Goal: Find specific page/section: Find specific page/section

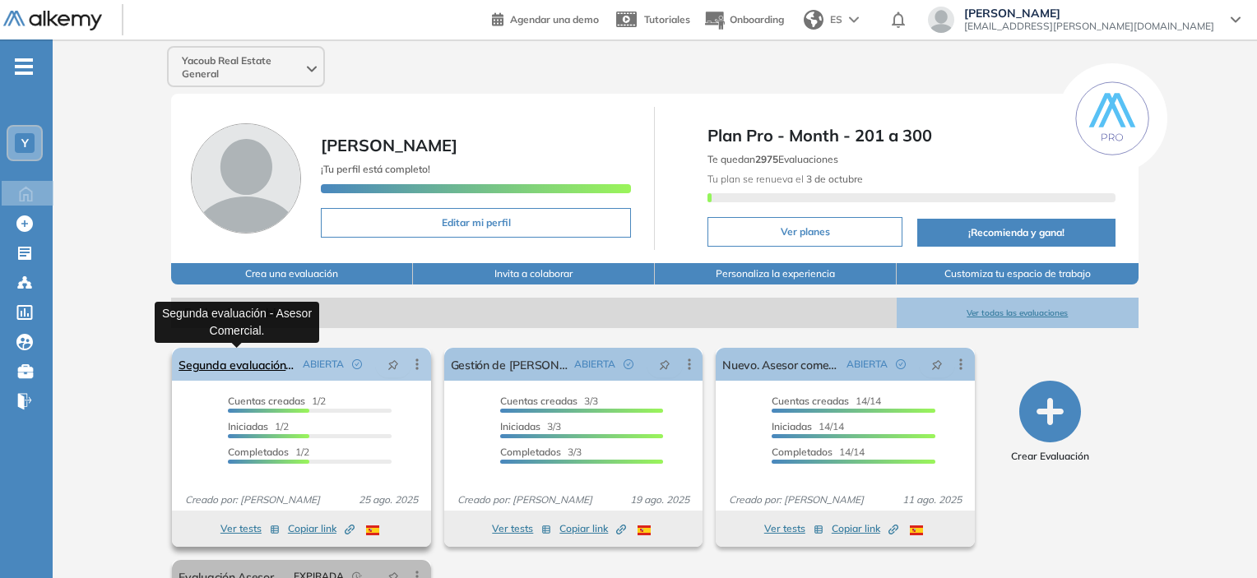
click at [262, 368] on link "Segunda evaluación - Asesor Comercial." at bounding box center [236, 364] width 117 height 33
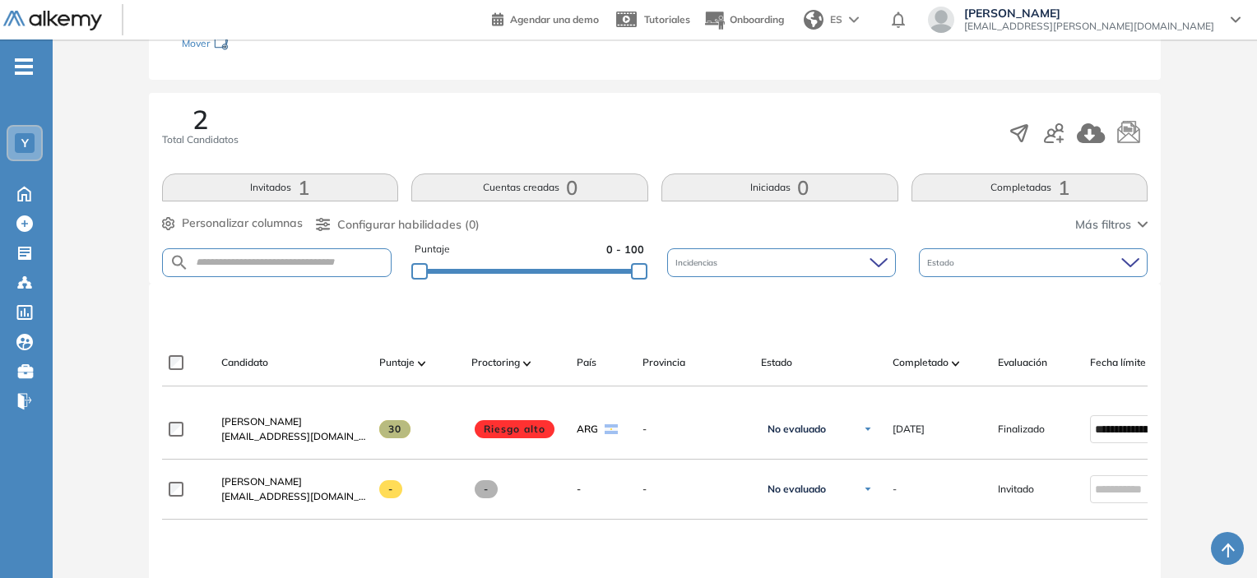
scroll to position [247, 0]
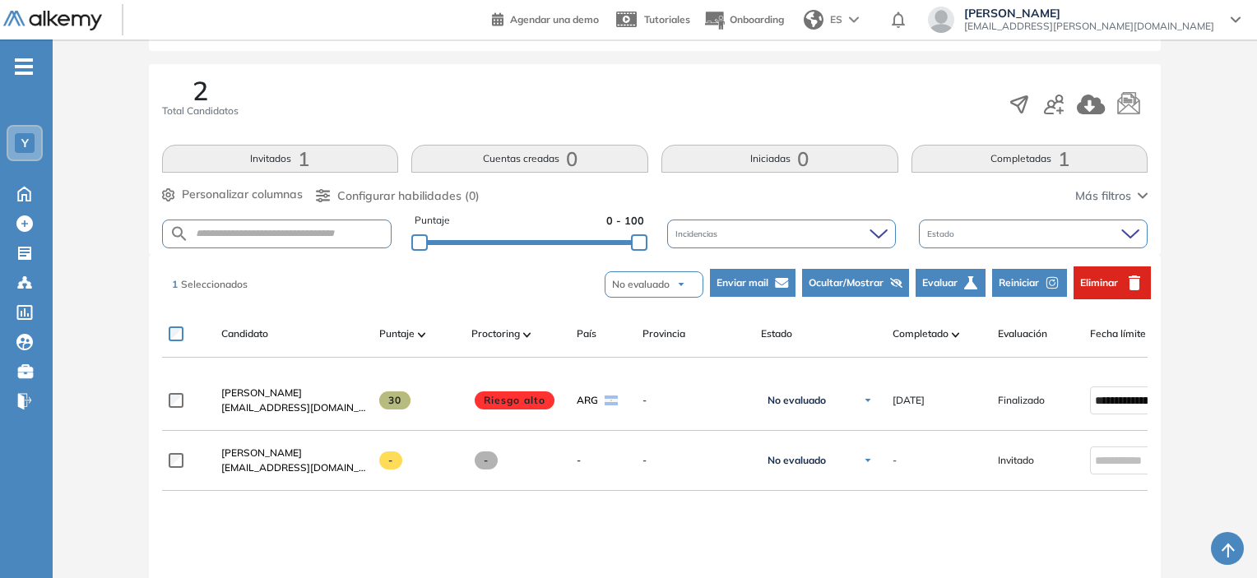
click at [1110, 285] on span "Eliminar" at bounding box center [1099, 282] width 38 height 15
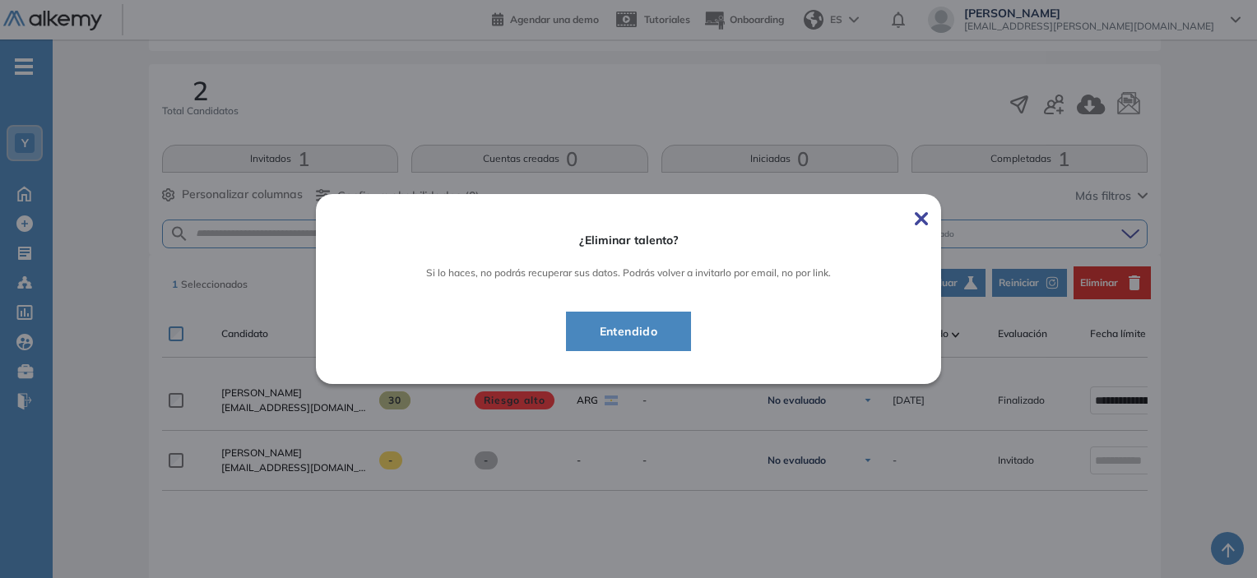
click at [667, 338] on span "Entendido" at bounding box center [628, 332] width 85 height 20
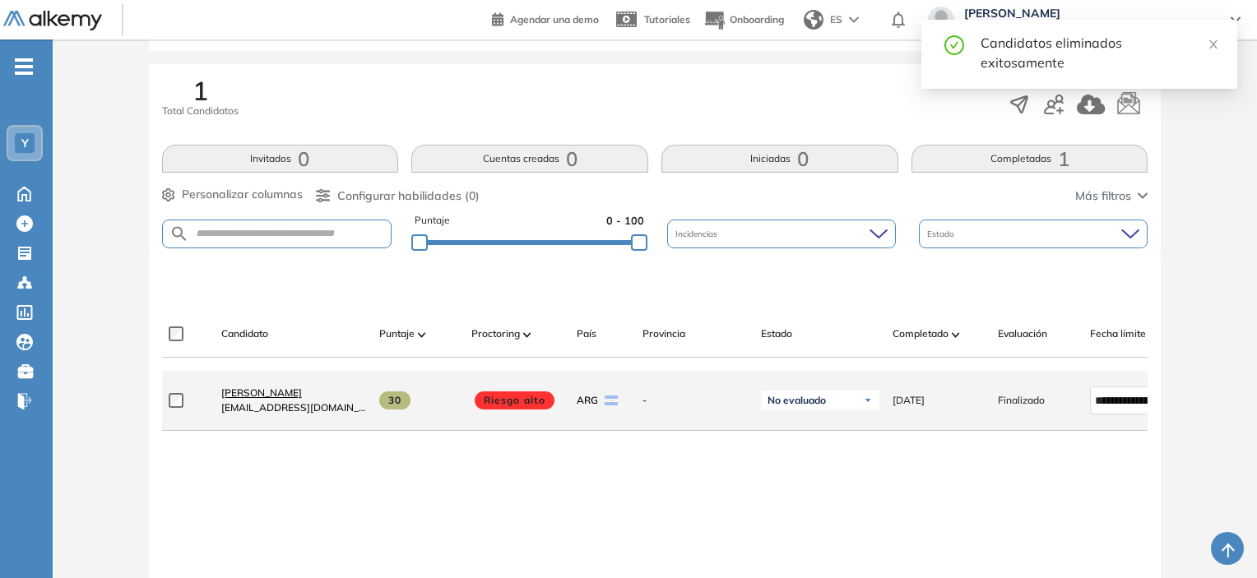
click at [250, 396] on span "[PERSON_NAME]" at bounding box center [261, 392] width 81 height 12
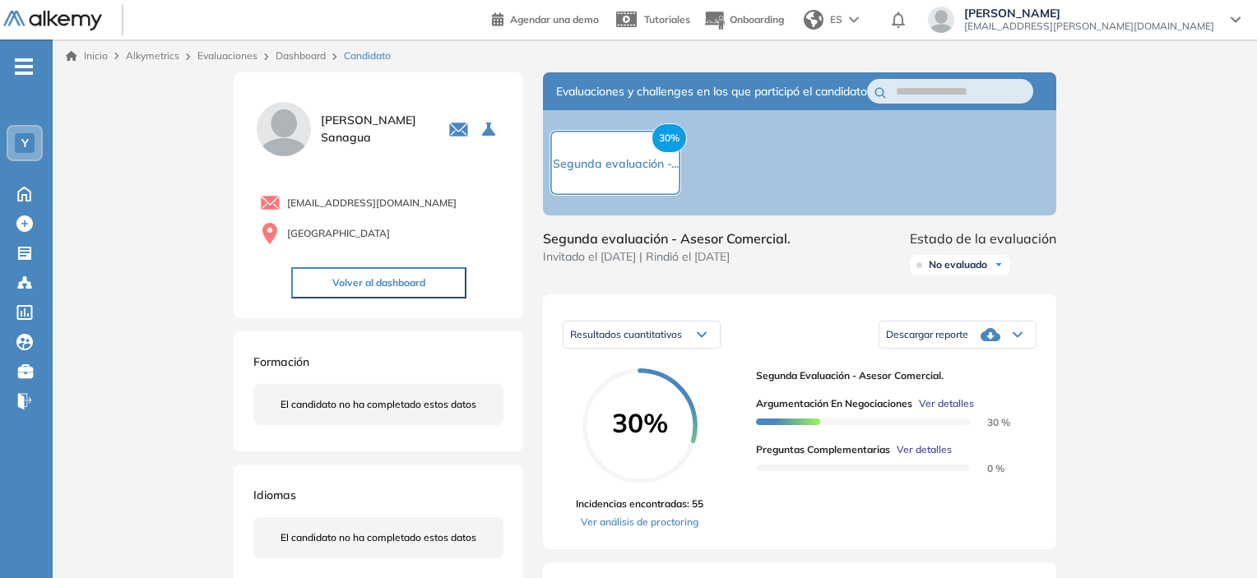
click at [91, 58] on link "Inicio" at bounding box center [87, 56] width 42 height 15
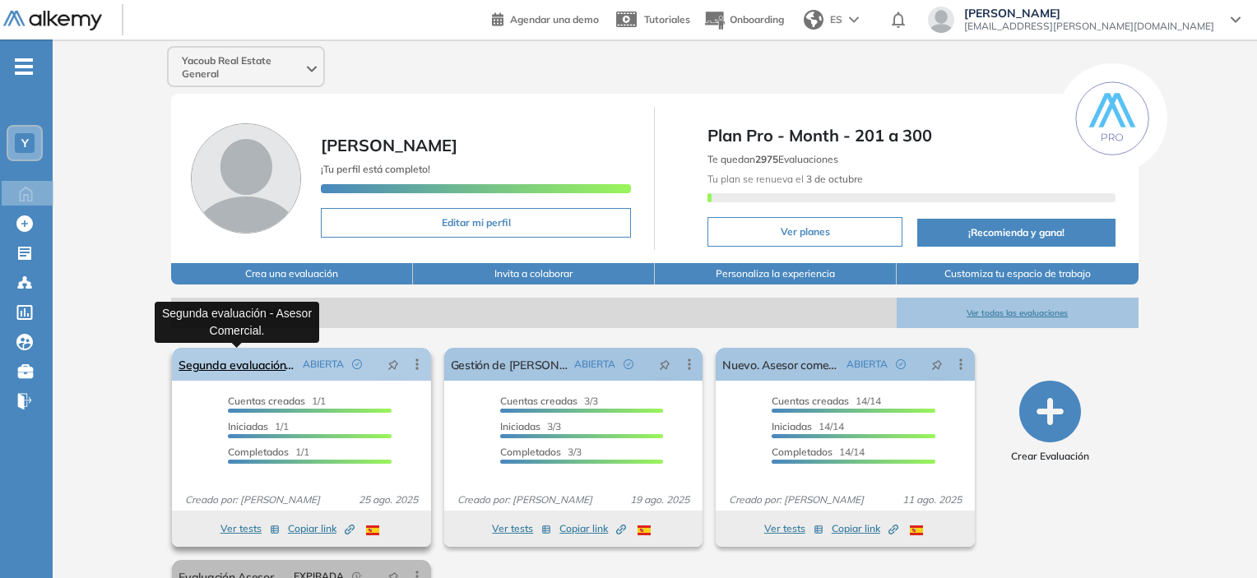
click at [286, 359] on link "Segunda evaluación - Asesor Comercial." at bounding box center [236, 364] width 117 height 33
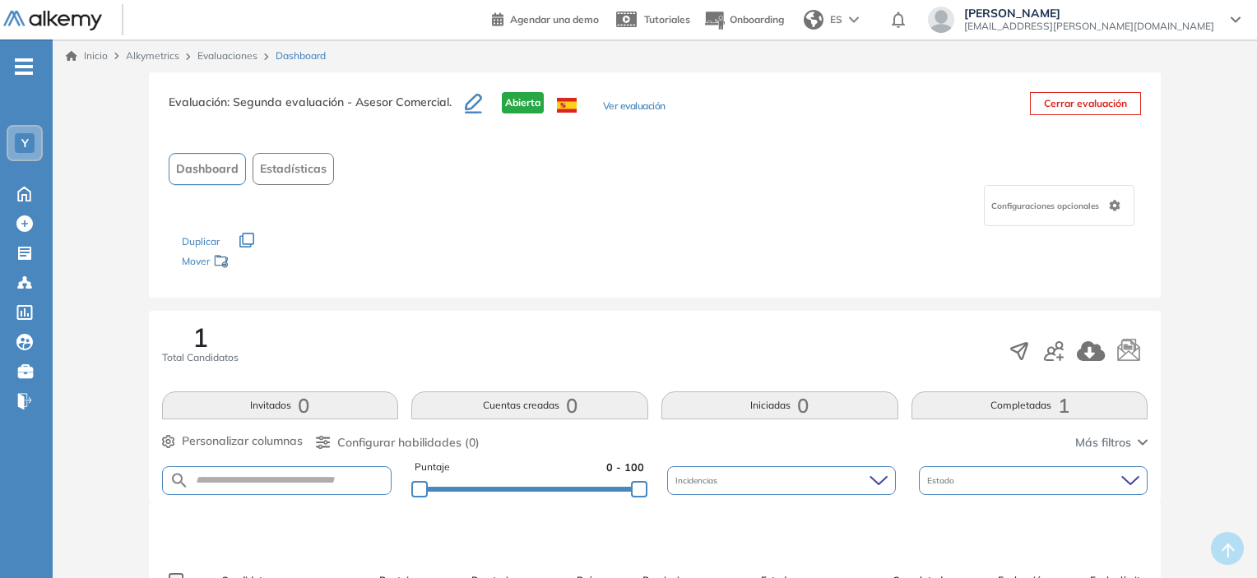
click at [100, 58] on link "Inicio" at bounding box center [87, 56] width 42 height 15
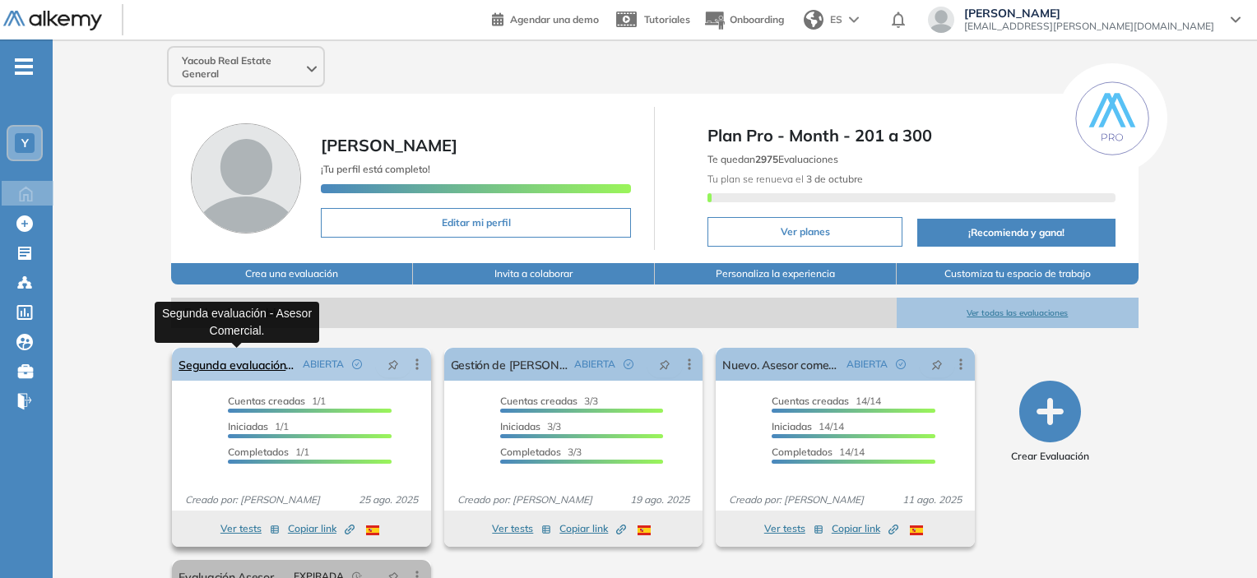
click at [267, 368] on link "Segunda evaluación - Asesor Comercial." at bounding box center [236, 364] width 117 height 33
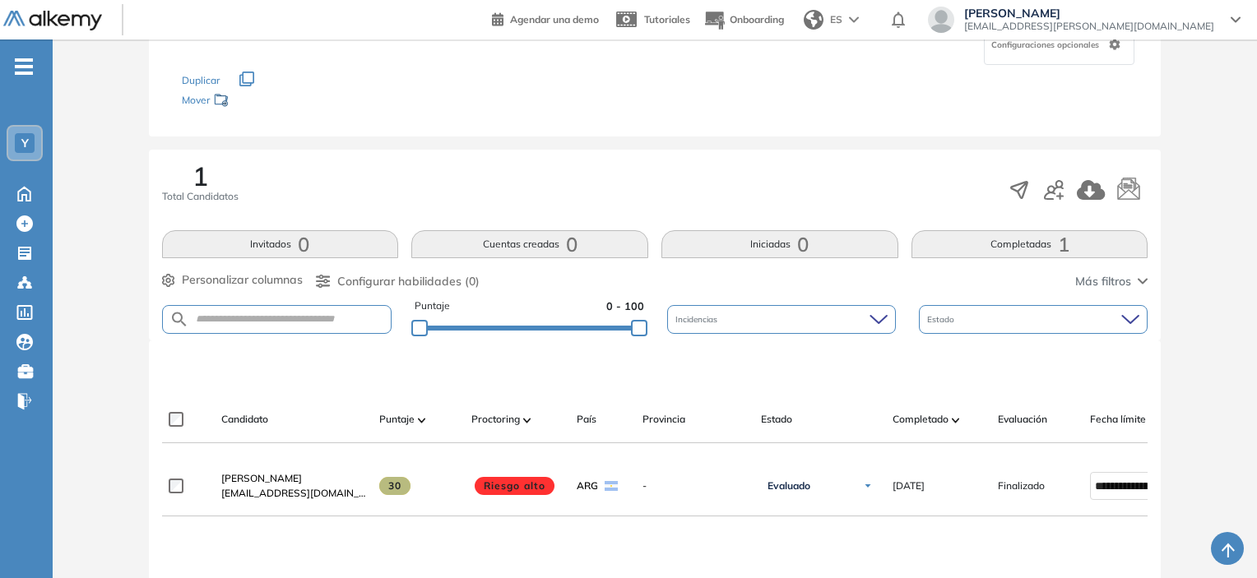
scroll to position [164, 0]
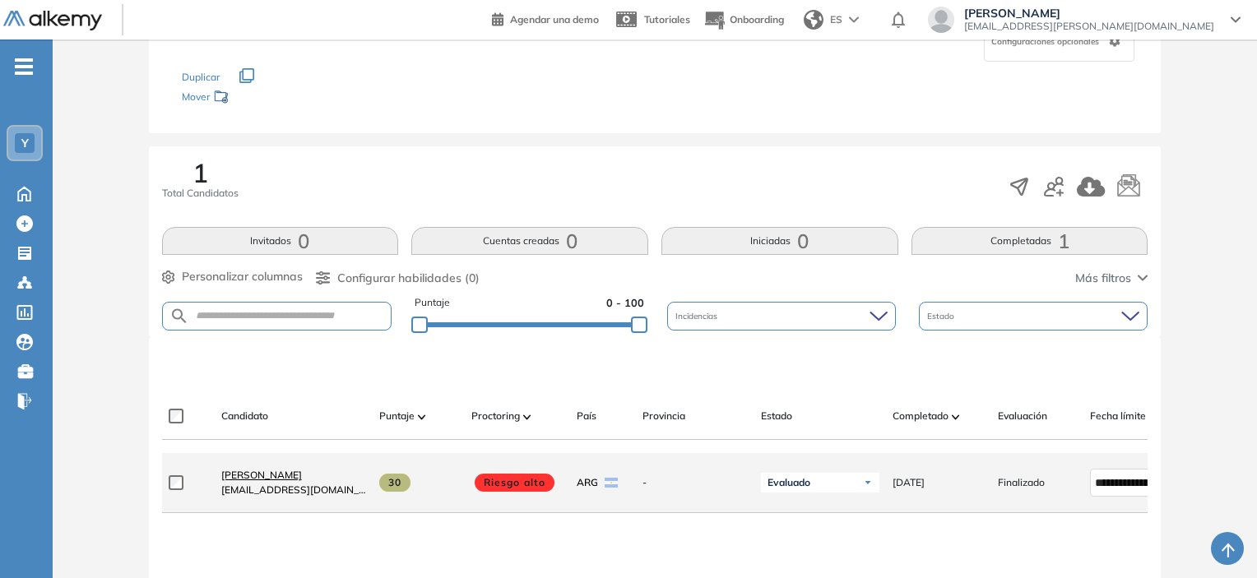
click at [247, 483] on link "[PERSON_NAME]" at bounding box center [293, 475] width 145 height 15
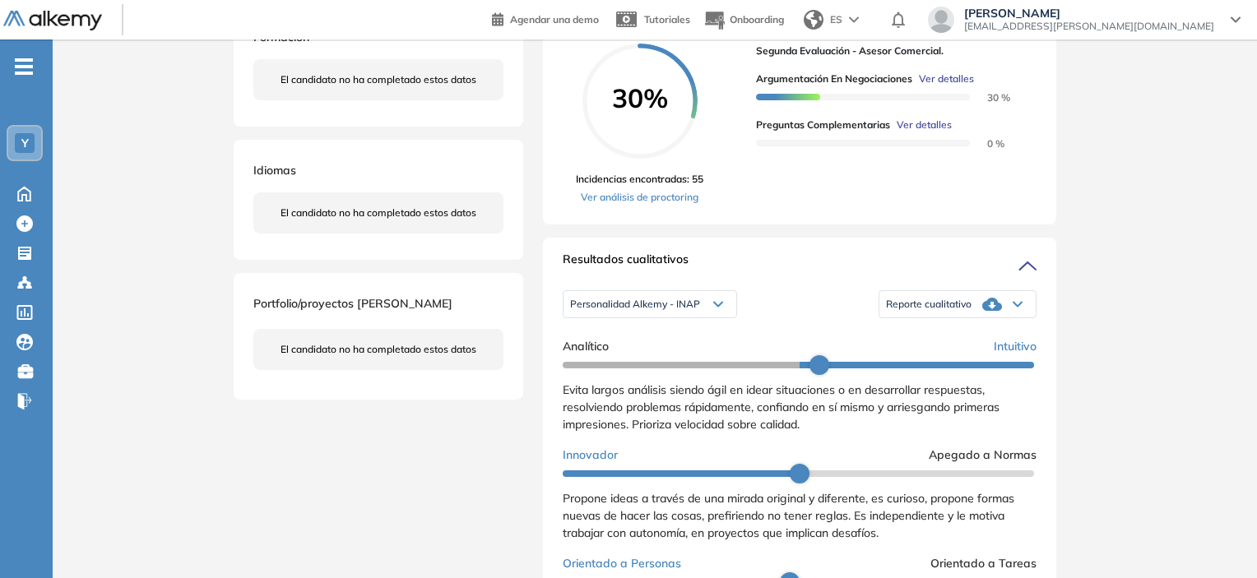
scroll to position [329, 0]
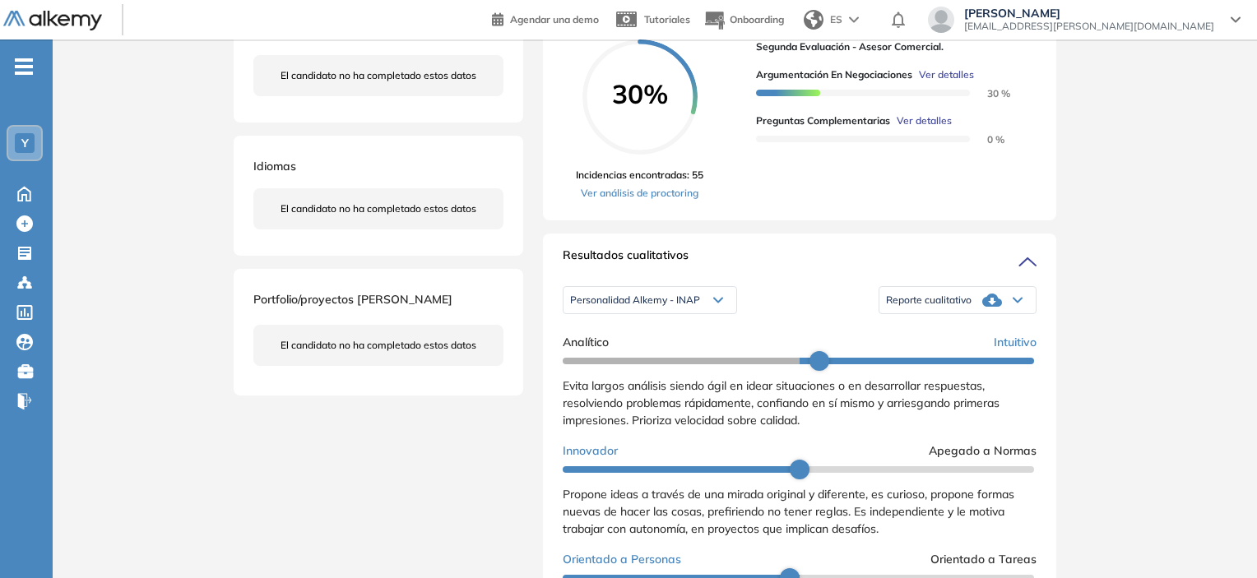
click at [696, 307] on span "Personalidad Alkemy - INAP" at bounding box center [635, 300] width 130 height 13
click at [676, 334] on li "Personalidad Alkemy - INAP" at bounding box center [631, 325] width 120 height 16
click at [681, 307] on span "Personalidad Alkemy - INAP" at bounding box center [635, 300] width 130 height 13
click at [680, 307] on span "Personalidad Alkemy - INAP" at bounding box center [635, 300] width 130 height 13
click at [903, 317] on div "Reporte cualitativo" at bounding box center [957, 300] width 156 height 33
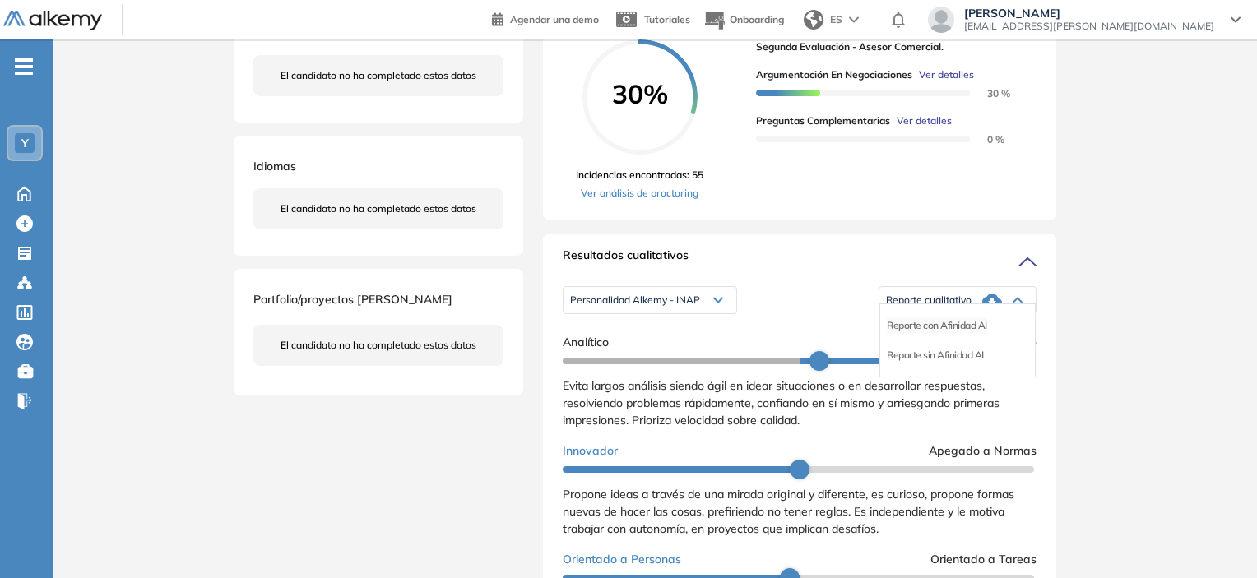
click at [904, 334] on li "Reporte con Afinidad AI" at bounding box center [936, 325] width 100 height 16
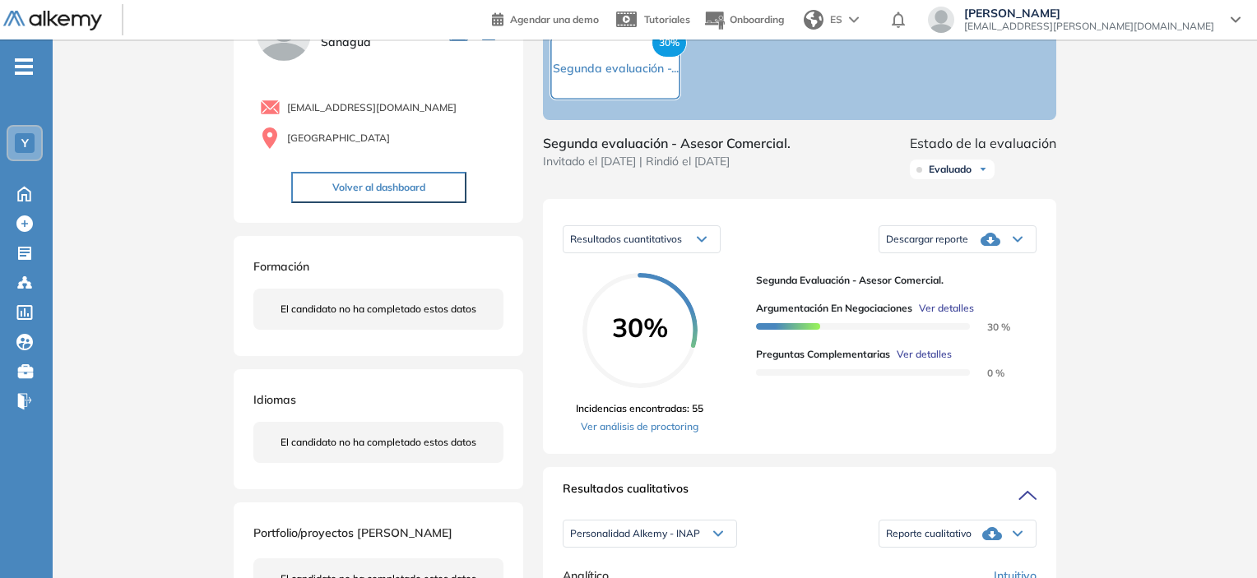
scroll to position [82, 0]
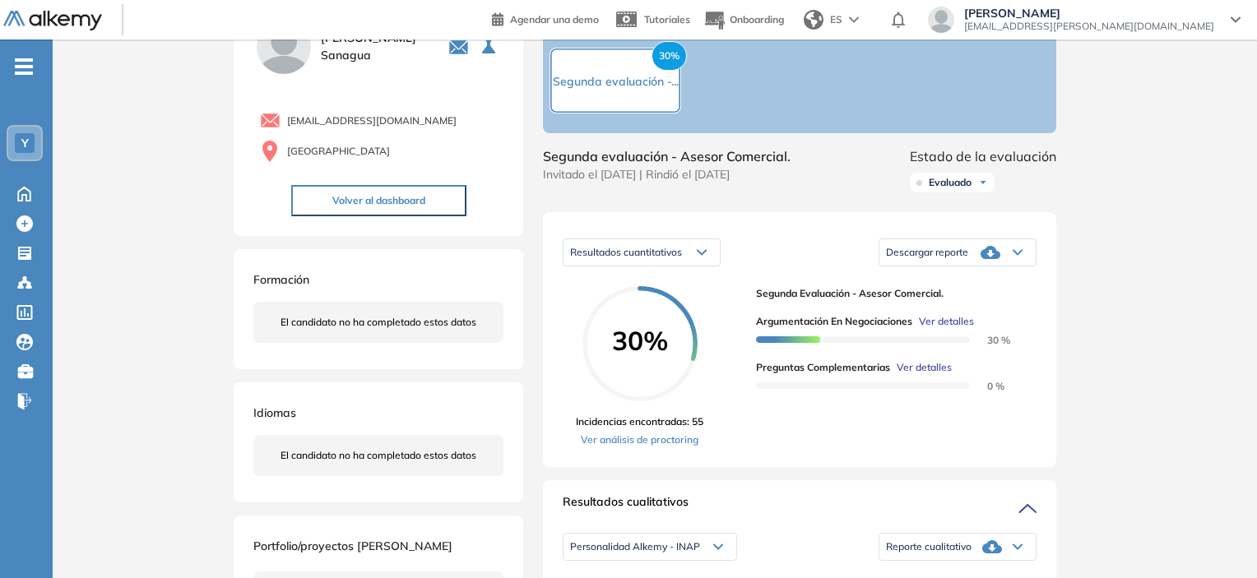
click at [961, 259] on span "Descargar reporte" at bounding box center [927, 252] width 82 height 13
click at [951, 316] on li "Descargar informe resumido" at bounding box center [947, 307] width 123 height 16
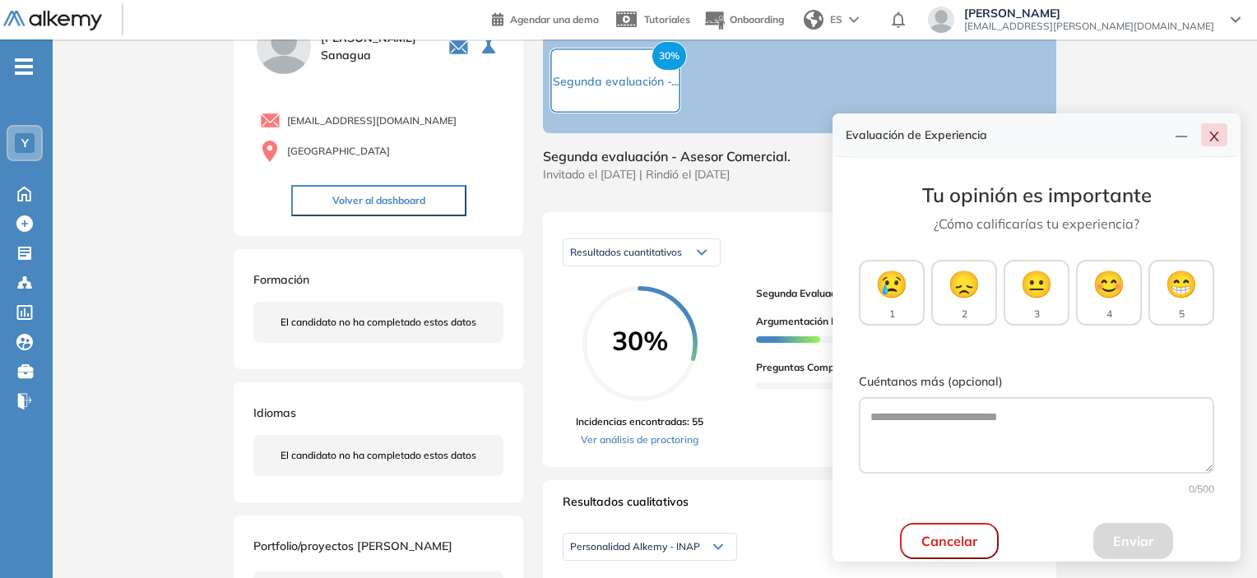
click at [1212, 140] on icon "close" at bounding box center [1213, 136] width 13 height 13
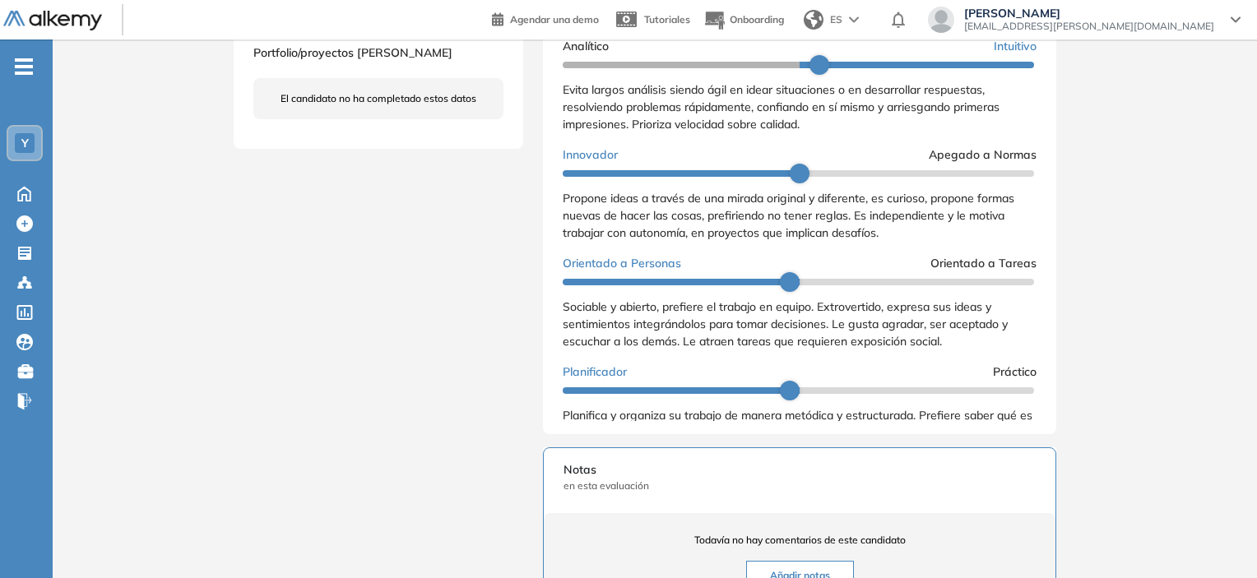
scroll to position [76, 0]
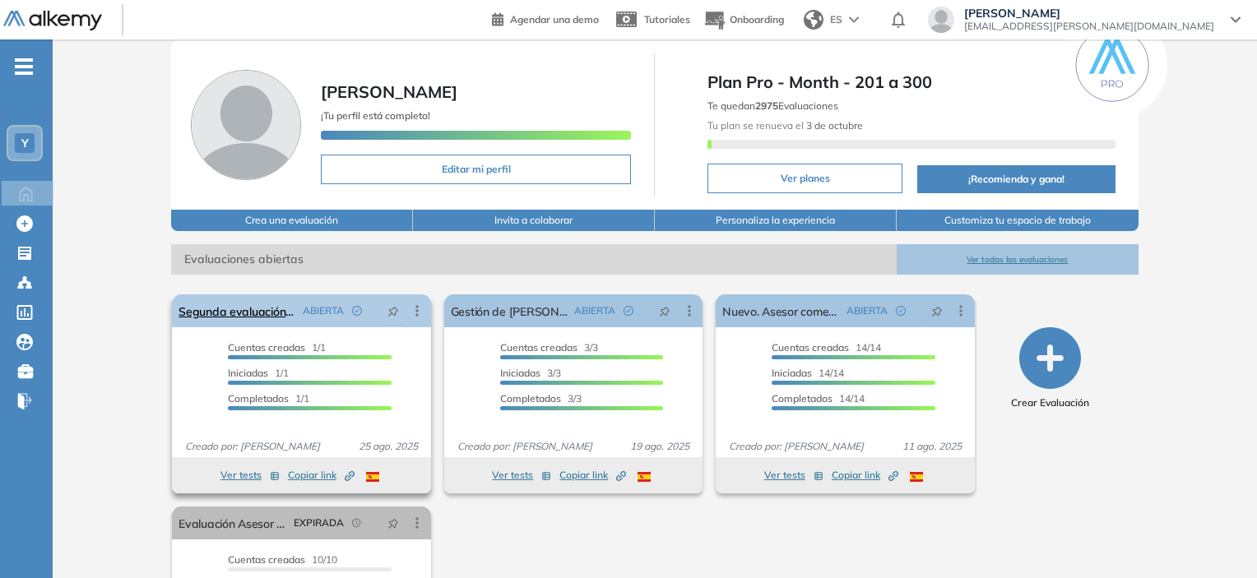
scroll to position [82, 0]
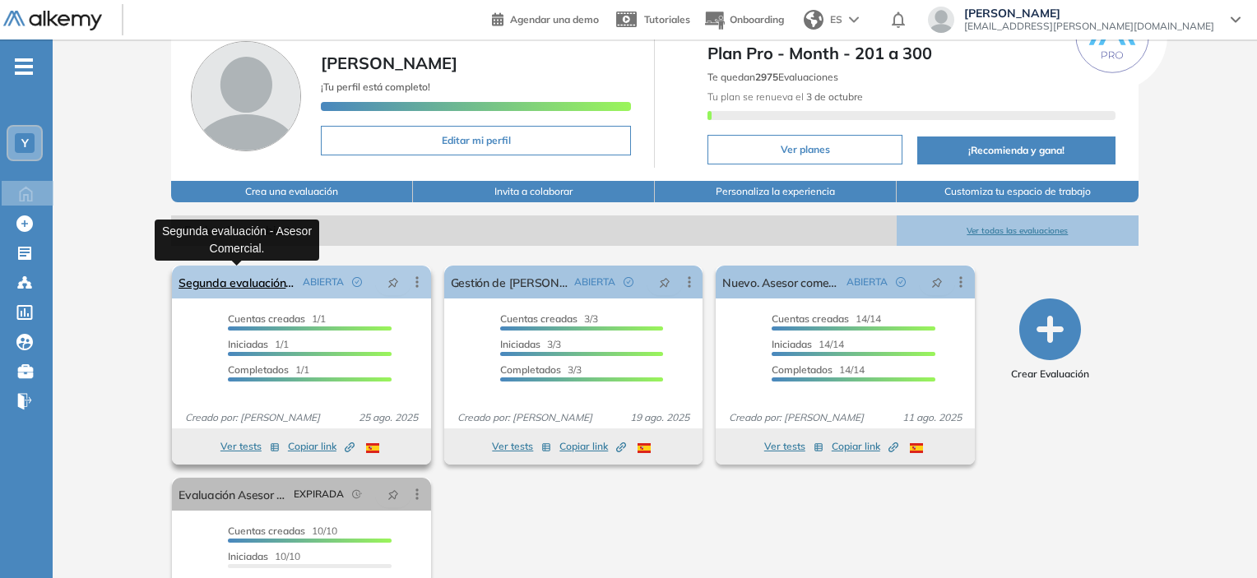
click at [263, 275] on link "Segunda evaluación - Asesor Comercial." at bounding box center [236, 282] width 117 height 33
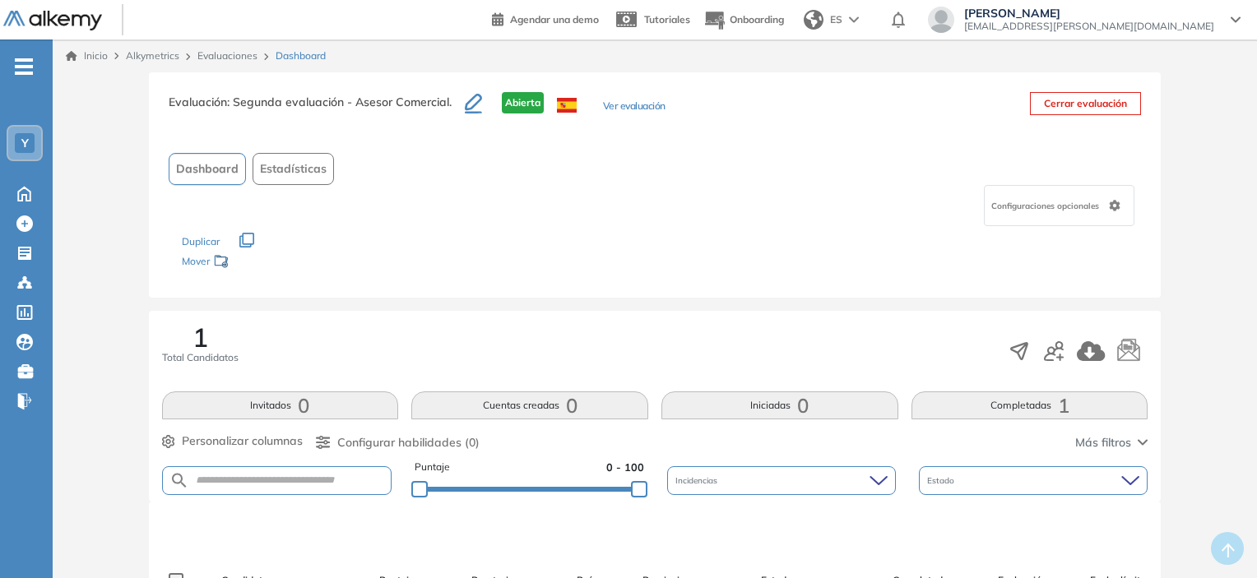
click at [240, 55] on link "Evaluaciones" at bounding box center [227, 55] width 60 height 12
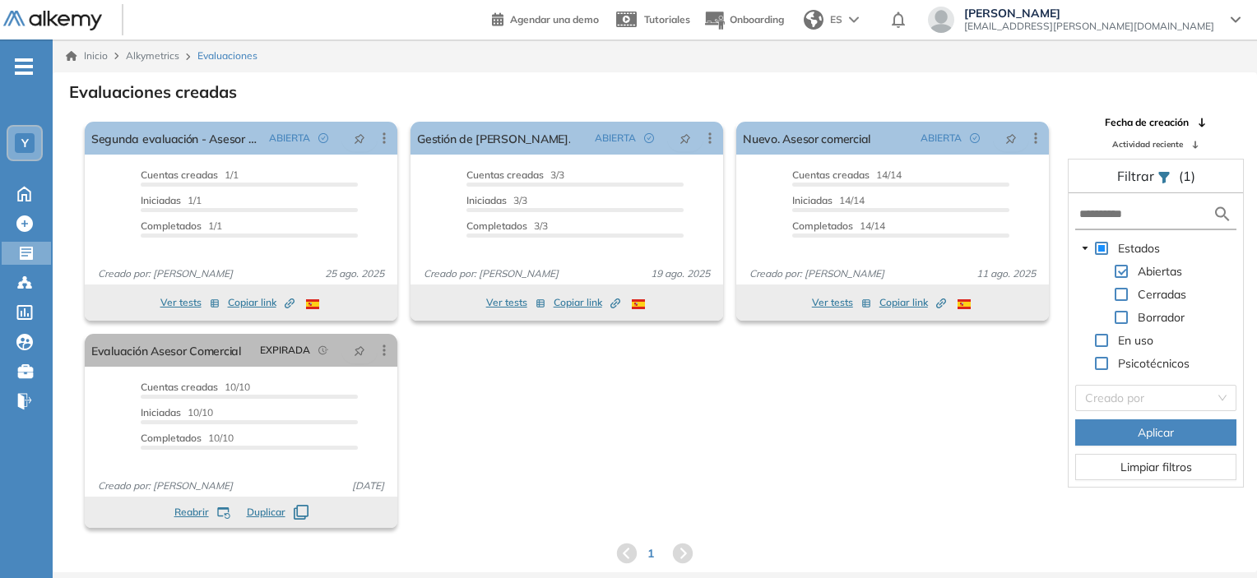
click at [160, 53] on span "Alkymetrics" at bounding box center [152, 55] width 53 height 12
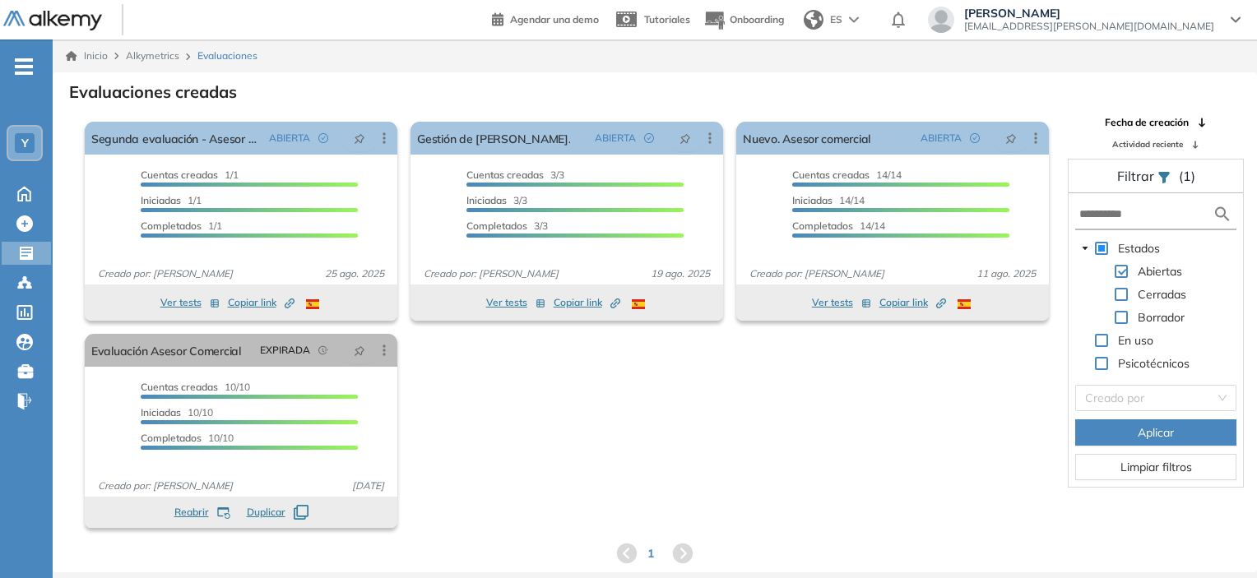
click at [95, 53] on link "Inicio" at bounding box center [87, 56] width 42 height 15
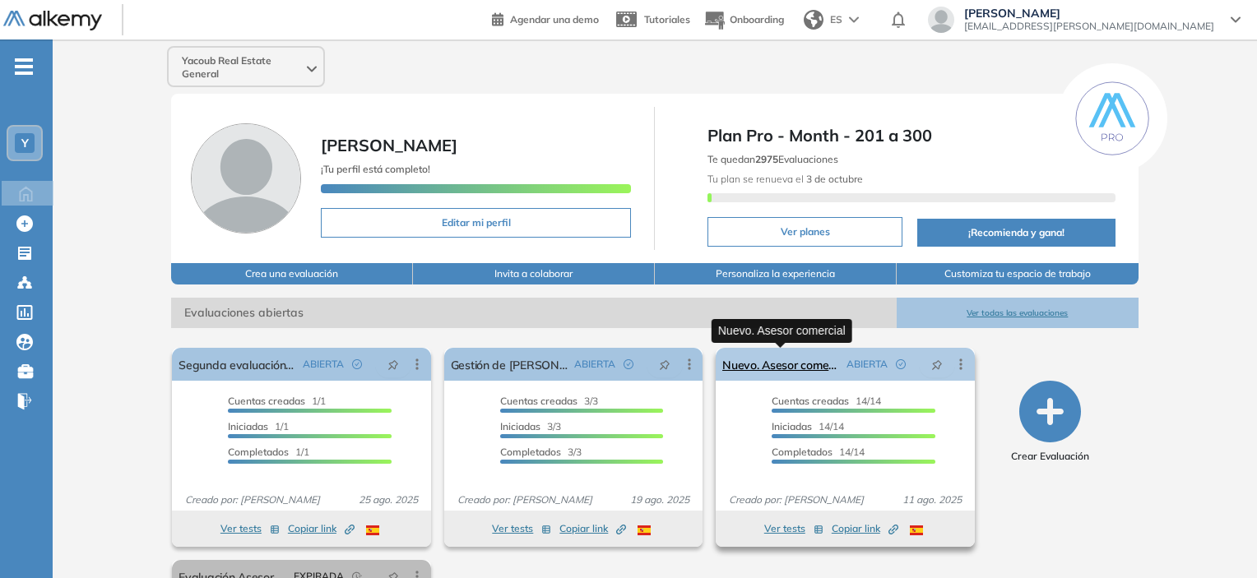
click at [776, 364] on link "Nuevo. Asesor comercial" at bounding box center [780, 364] width 117 height 33
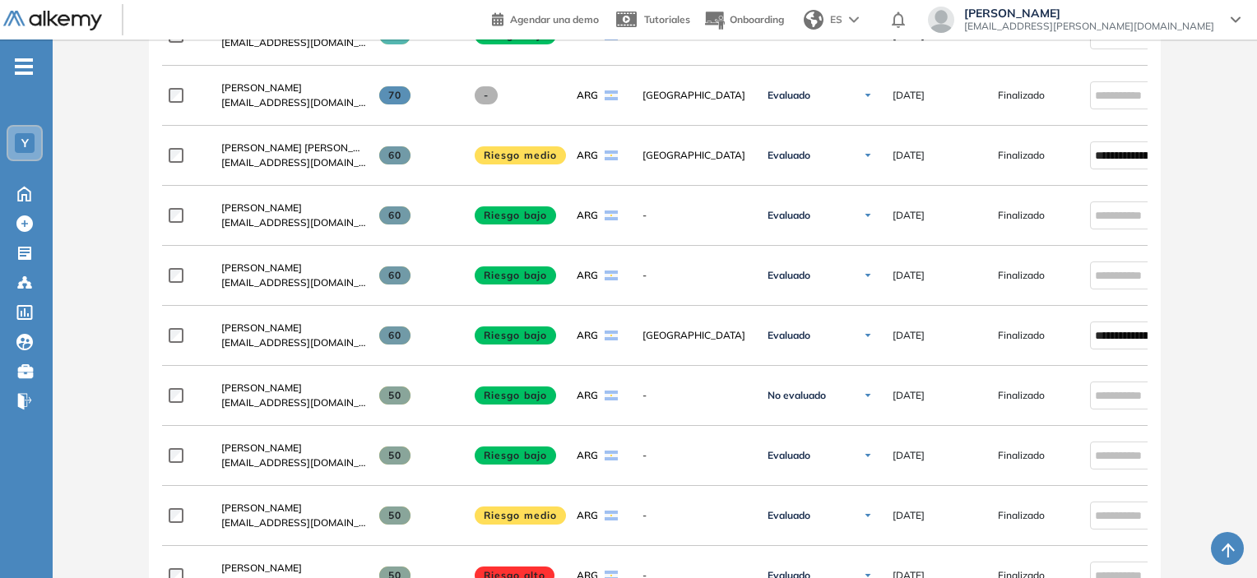
scroll to position [696, 0]
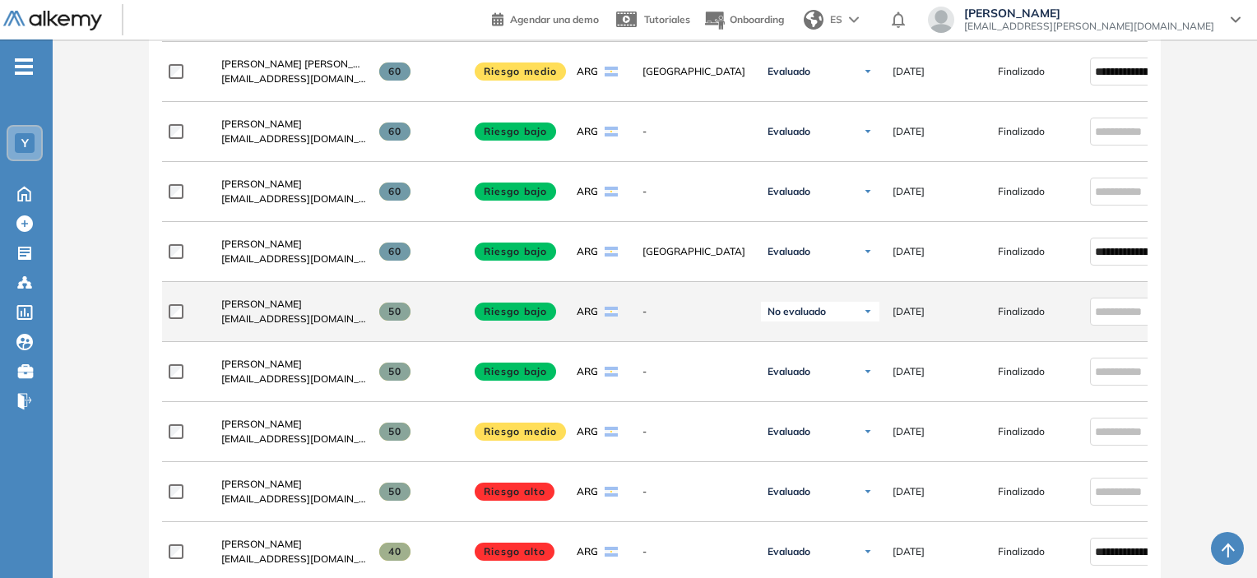
click at [786, 318] on span "No evaluado" at bounding box center [796, 311] width 58 height 13
click at [794, 377] on li "Evaluado" at bounding box center [799, 373] width 39 height 16
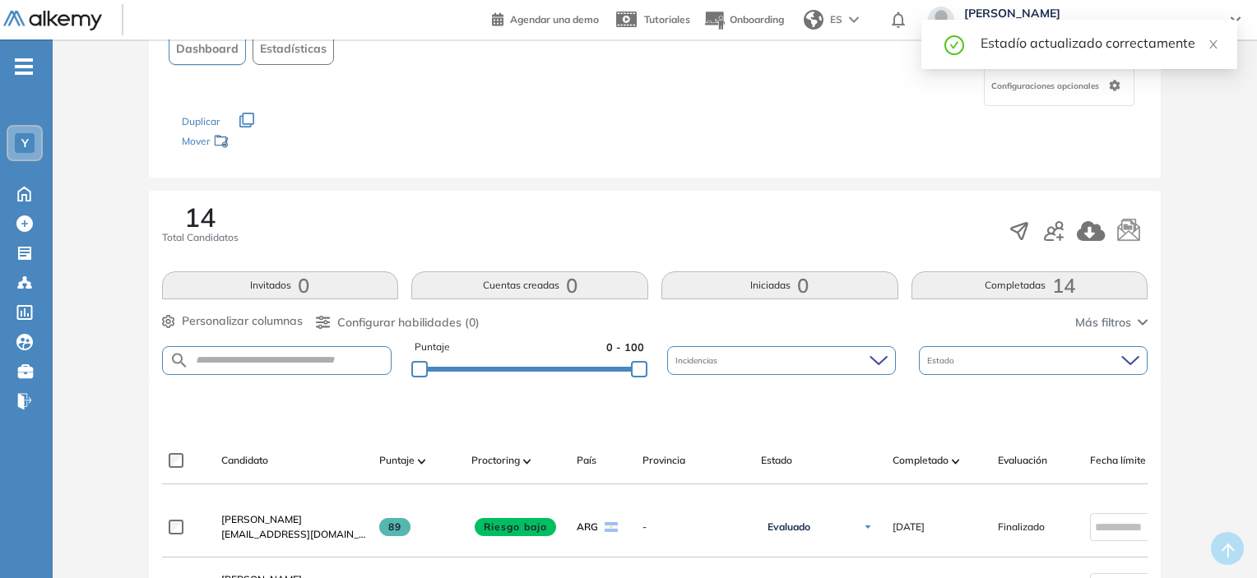
scroll to position [0, 0]
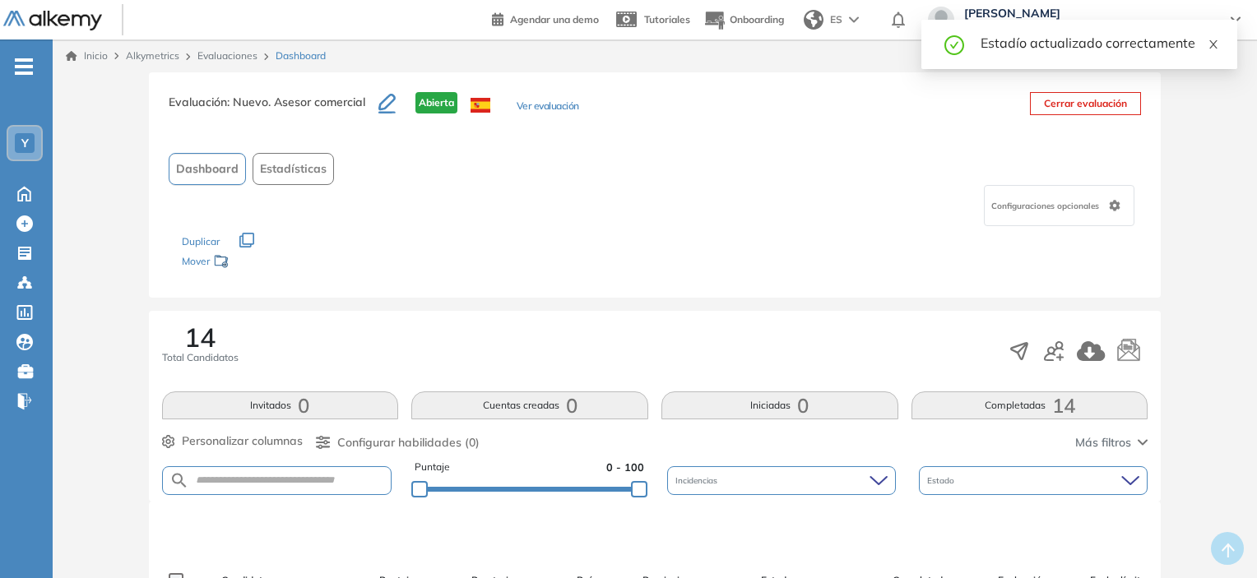
click at [1214, 45] on icon "close" at bounding box center [1213, 45] width 12 height 12
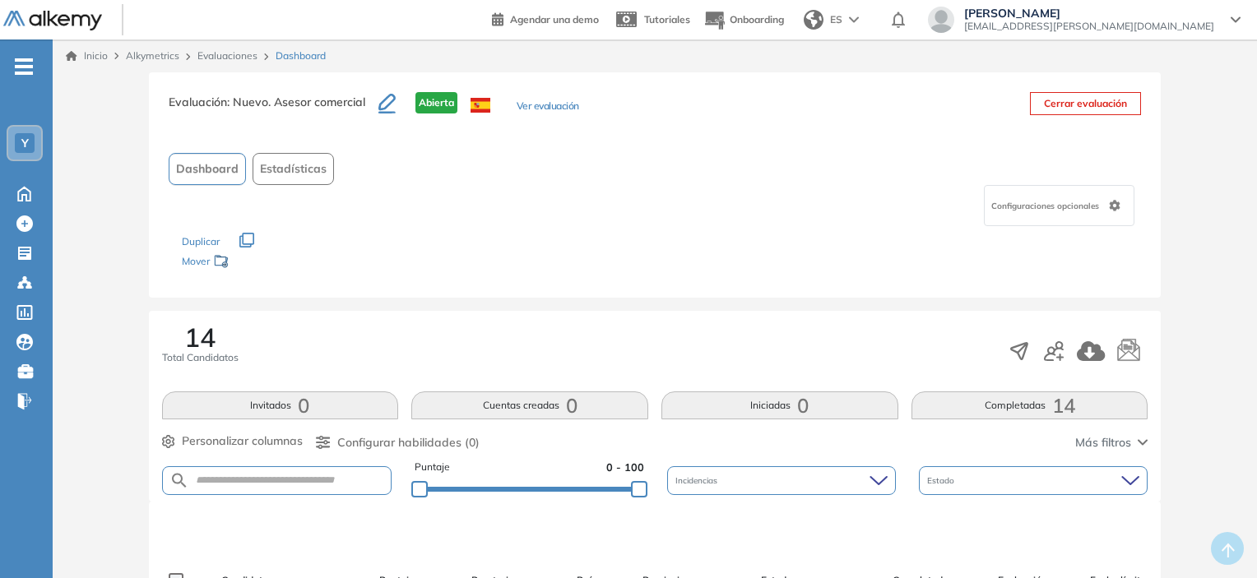
click at [83, 53] on link "Inicio" at bounding box center [87, 56] width 42 height 15
